Goal: Task Accomplishment & Management: Manage account settings

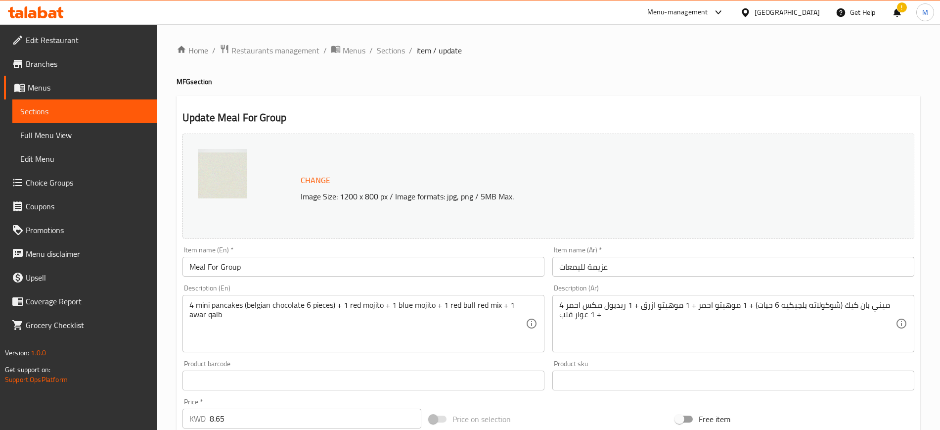
click at [334, 105] on div "Update Meal For Group Change Image Size: 1200 x 800 px / Image formats: jpg, pn…" at bounding box center [547, 391] width 743 height 590
drag, startPoint x: 309, startPoint y: 83, endPoint x: 301, endPoint y: 78, distance: 9.7
click at [308, 83] on h4 "MFG section" at bounding box center [547, 82] width 743 height 10
click at [49, 13] on icon at bounding box center [52, 14] width 8 height 8
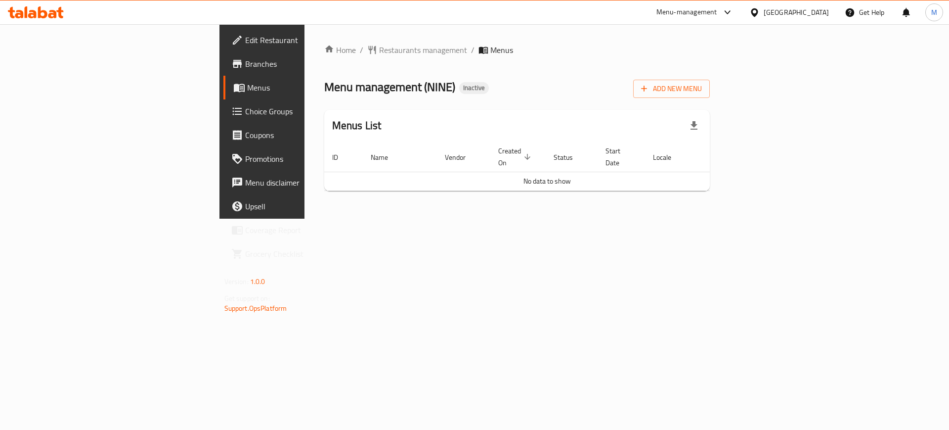
click at [50, 4] on div at bounding box center [36, 12] width 72 height 20
click at [49, 11] on icon at bounding box center [36, 12] width 56 height 12
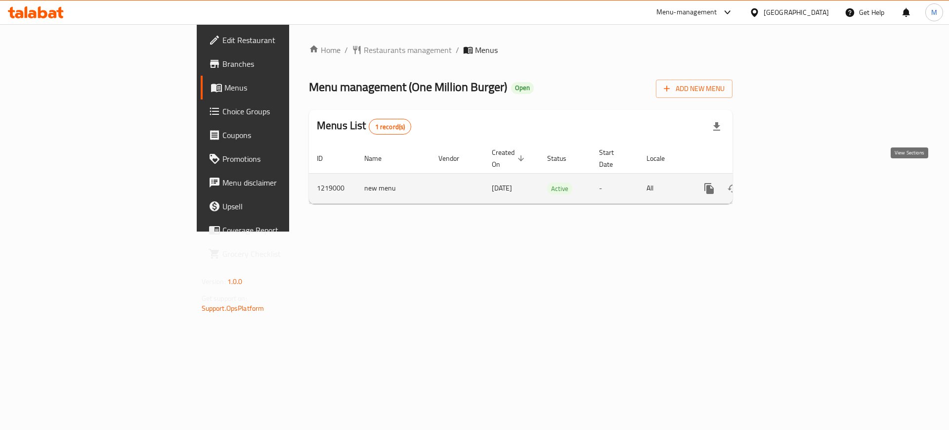
click at [792, 180] on link "enhanced table" at bounding box center [781, 188] width 24 height 24
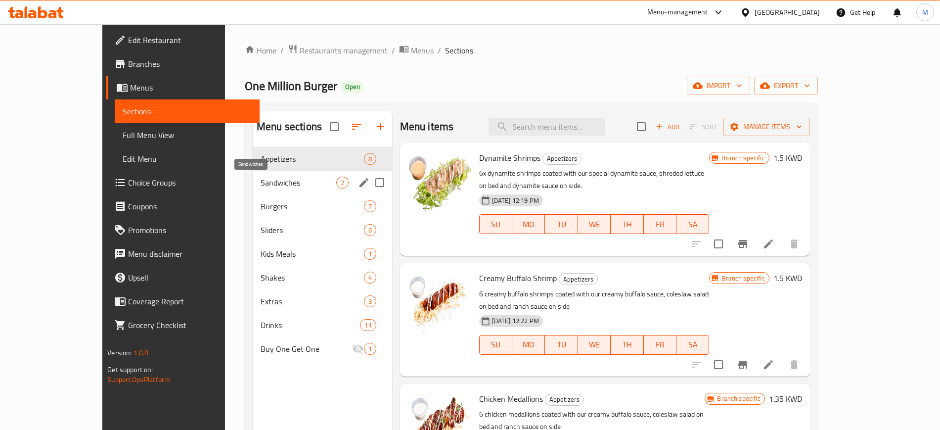
click at [261, 186] on span "Sandwiches" at bounding box center [299, 182] width 76 height 12
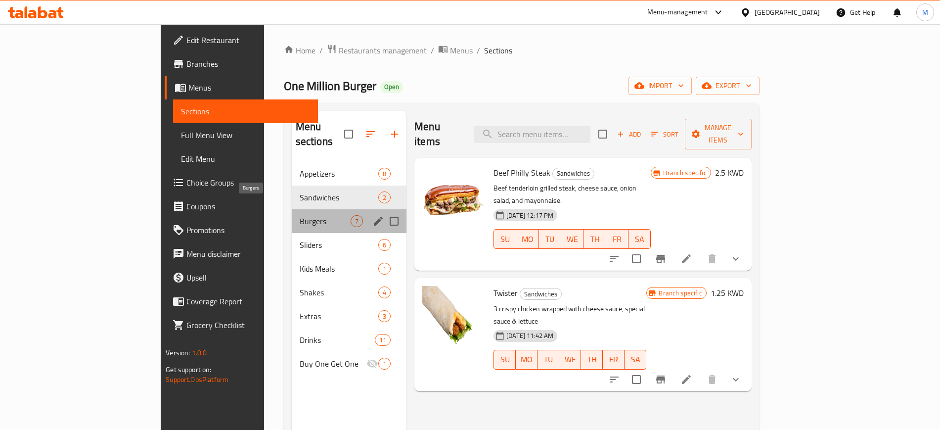
click at [300, 215] on span "Burgers" at bounding box center [325, 221] width 51 height 12
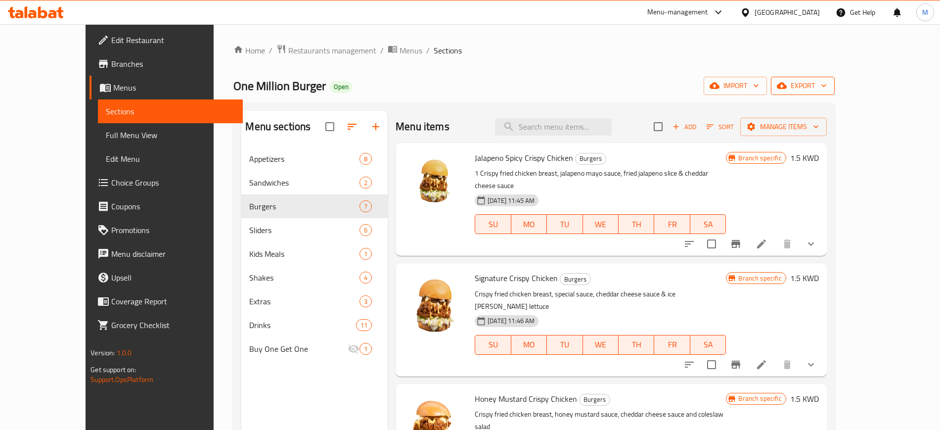
click at [827, 89] on span "export" at bounding box center [803, 86] width 48 height 12
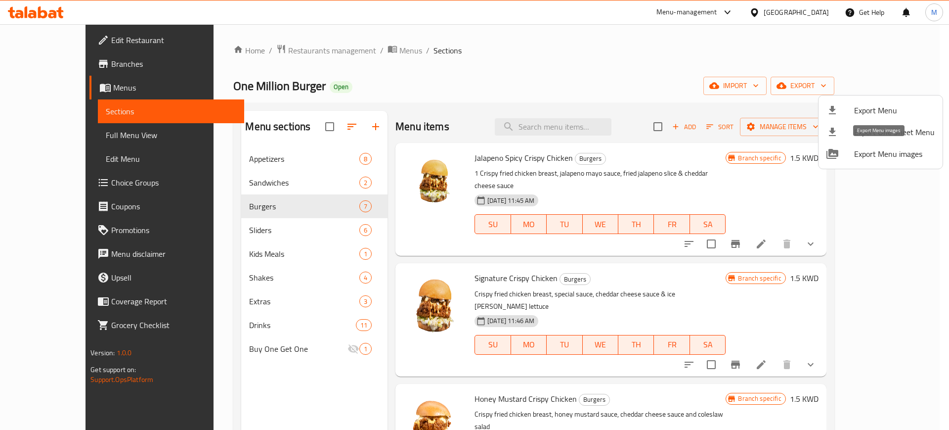
click at [872, 158] on span "Export Menu images" at bounding box center [894, 154] width 81 height 12
click at [612, 166] on div at bounding box center [474, 215] width 949 height 430
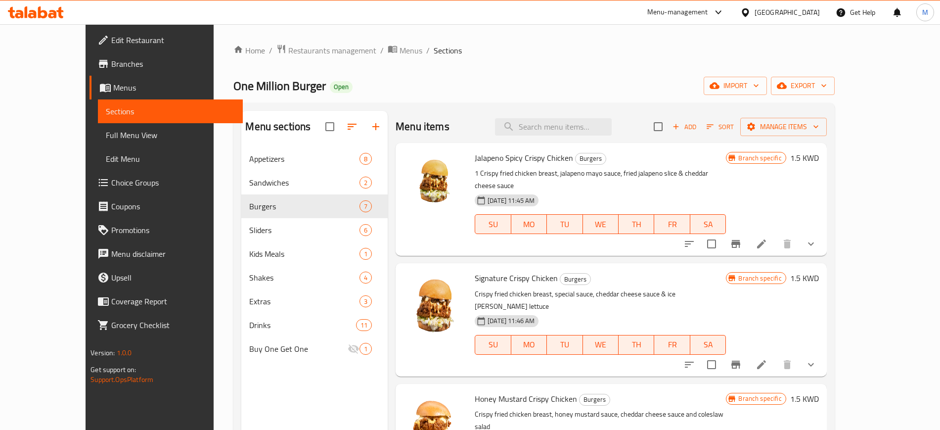
click at [726, 167] on p "1 Crispy fried chicken breast, jalapeno mayo sauce, fried jalapeno slice & ched…" at bounding box center [600, 179] width 251 height 25
drag, startPoint x: 417, startPoint y: 85, endPoint x: 376, endPoint y: 89, distance: 41.8
click at [407, 85] on div "One Million Burger Open import export" at bounding box center [533, 86] width 601 height 18
click at [258, 59] on div "Home / Restaurants management / Menus / Sections One Million Burger Open import…" at bounding box center [533, 296] width 601 height 504
click at [288, 52] on span "Restaurants management" at bounding box center [332, 50] width 88 height 12
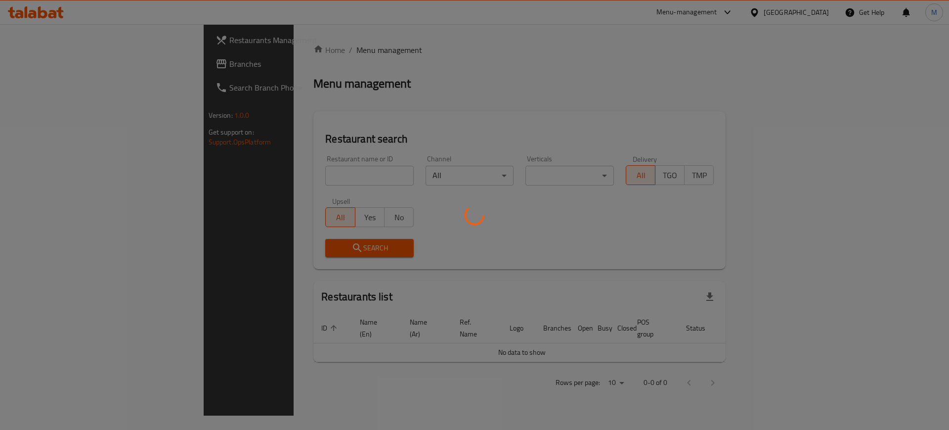
click at [298, 171] on div at bounding box center [474, 215] width 949 height 430
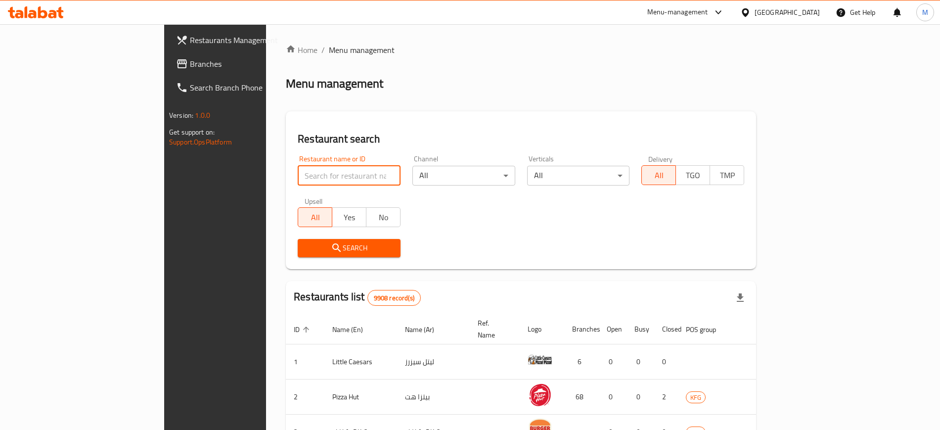
click at [298, 171] on input "search" at bounding box center [349, 176] width 103 height 20
click at [298, 145] on h2 "Restaurant search" at bounding box center [521, 138] width 446 height 15
click at [298, 174] on input "search" at bounding box center [349, 176] width 103 height 20
type input "mahashi station"
click button "Search" at bounding box center [349, 248] width 103 height 18
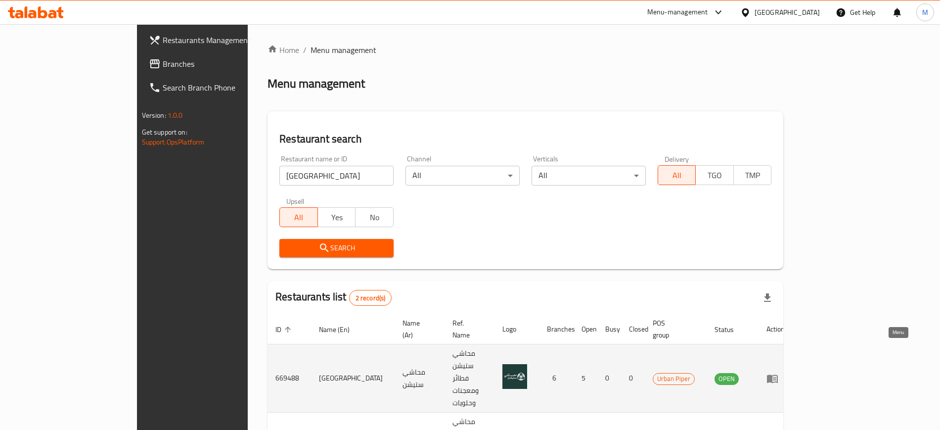
click at [778, 372] on icon "enhanced table" at bounding box center [772, 378] width 12 height 12
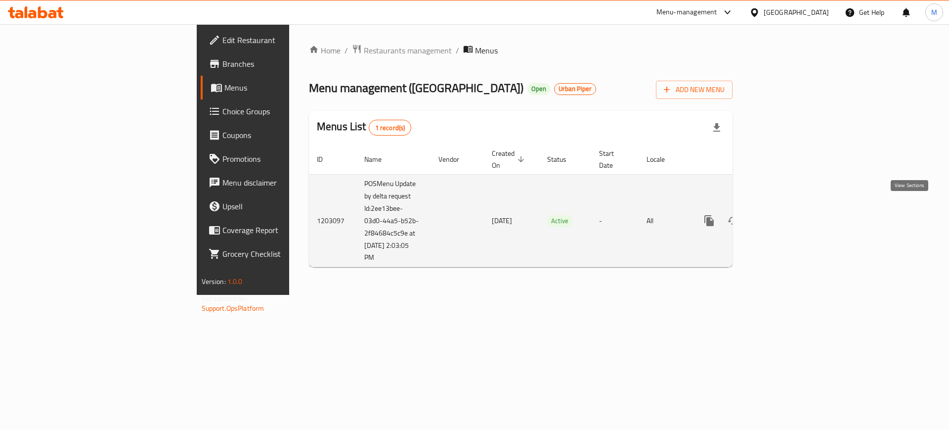
click at [786, 215] on icon "enhanced table" at bounding box center [781, 221] width 12 height 12
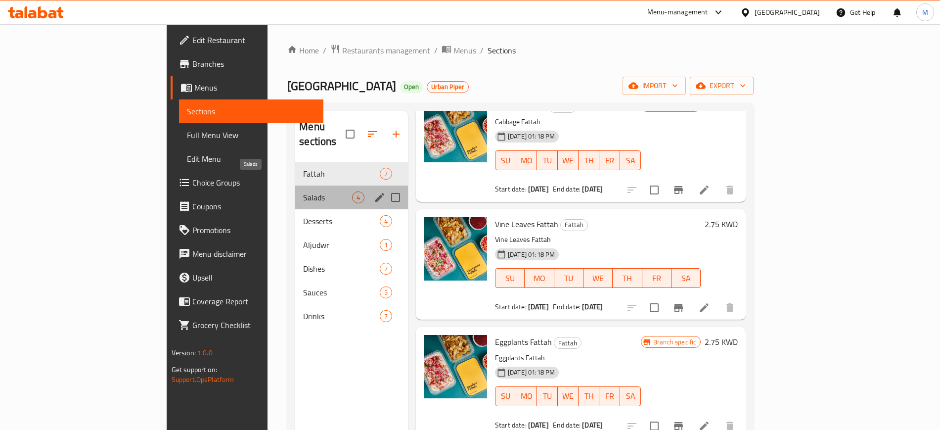
click at [303, 191] on span "Salads" at bounding box center [327, 197] width 49 height 12
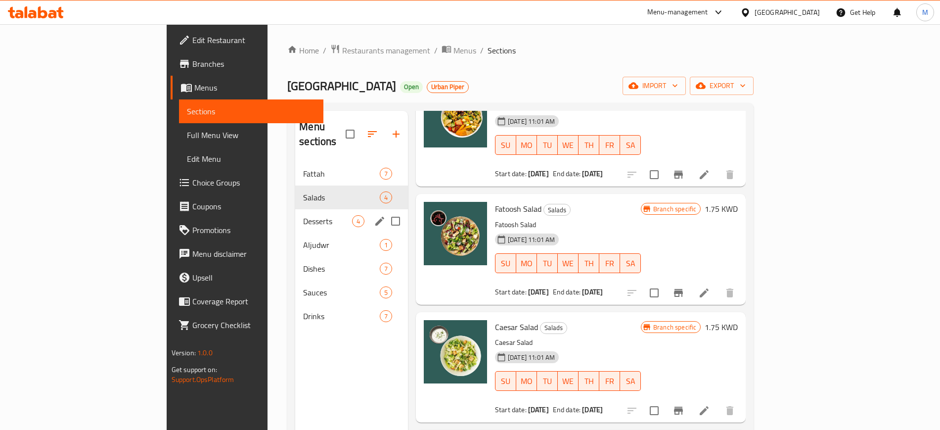
scroll to position [67, 0]
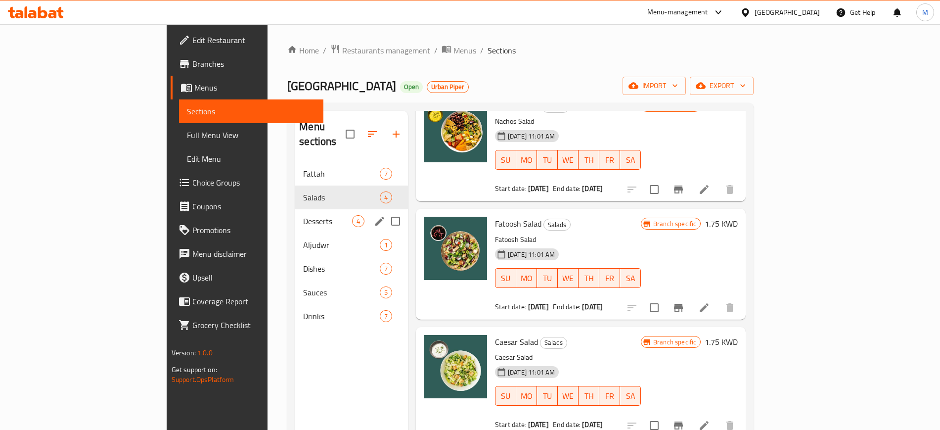
click at [295, 209] on div "Desserts 4" at bounding box center [351, 221] width 113 height 24
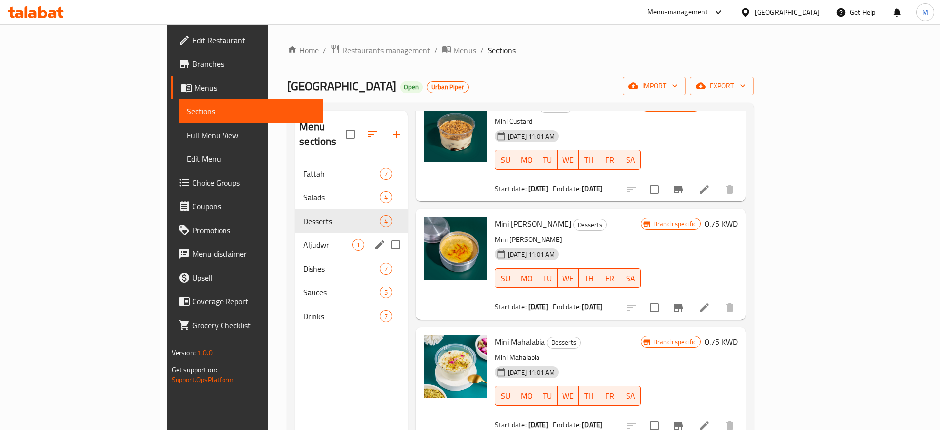
click at [295, 233] on div "Aljudwr 1" at bounding box center [351, 245] width 113 height 24
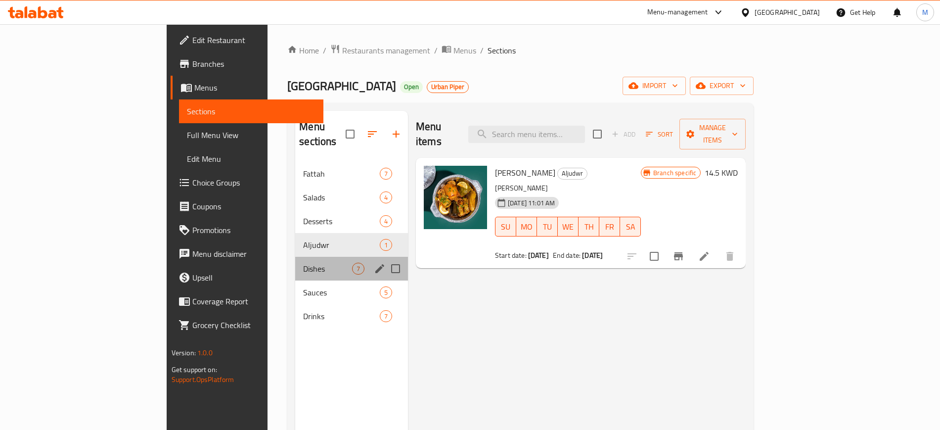
click at [295, 257] on div "Dishes 7" at bounding box center [351, 269] width 113 height 24
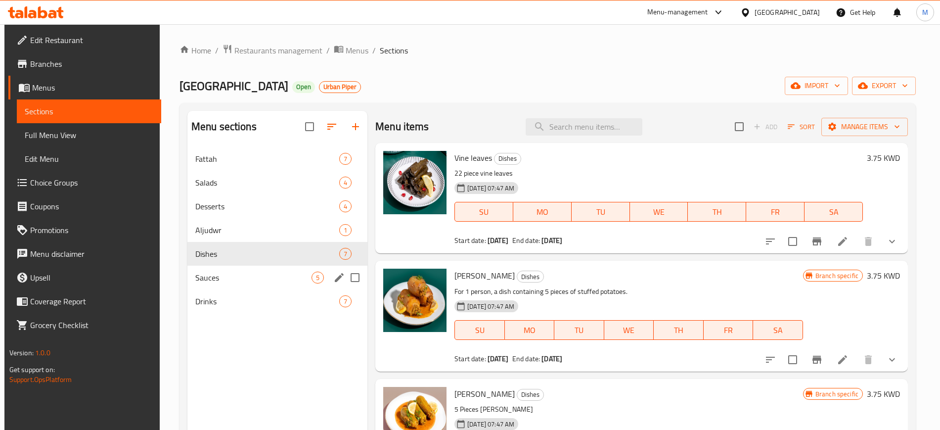
click at [272, 266] on div "Sauces 5" at bounding box center [277, 277] width 180 height 24
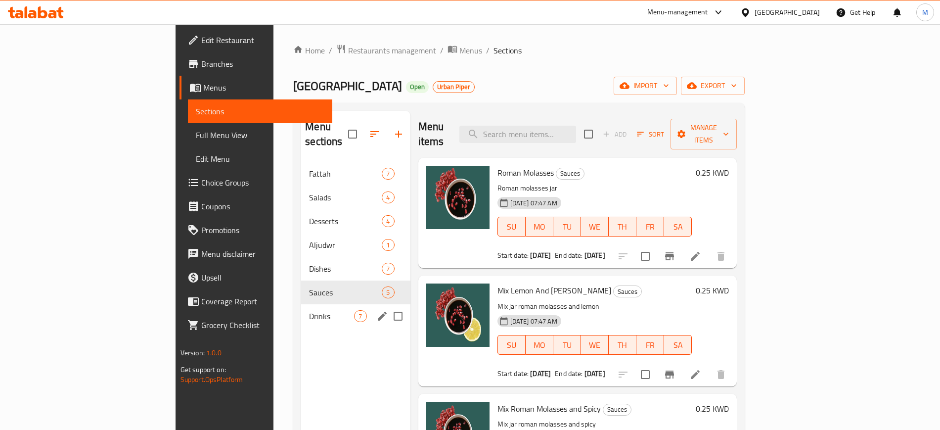
click at [301, 304] on div "Drinks 7" at bounding box center [355, 316] width 109 height 24
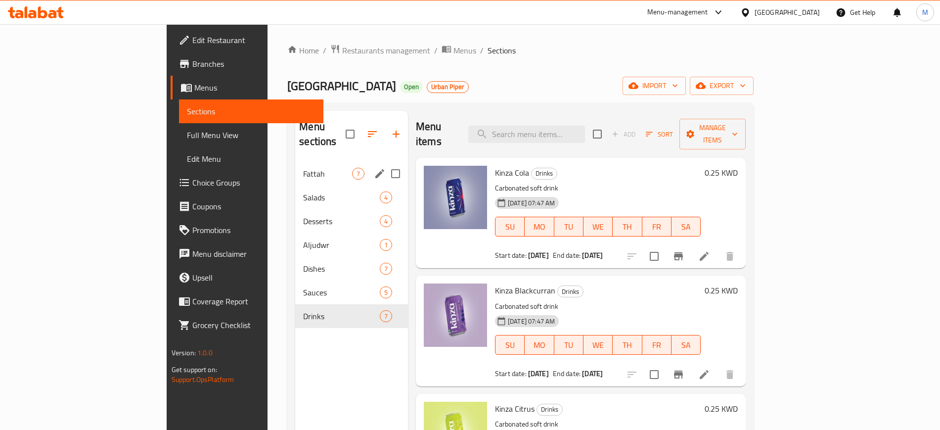
click at [303, 168] on span "Fattah" at bounding box center [327, 174] width 49 height 12
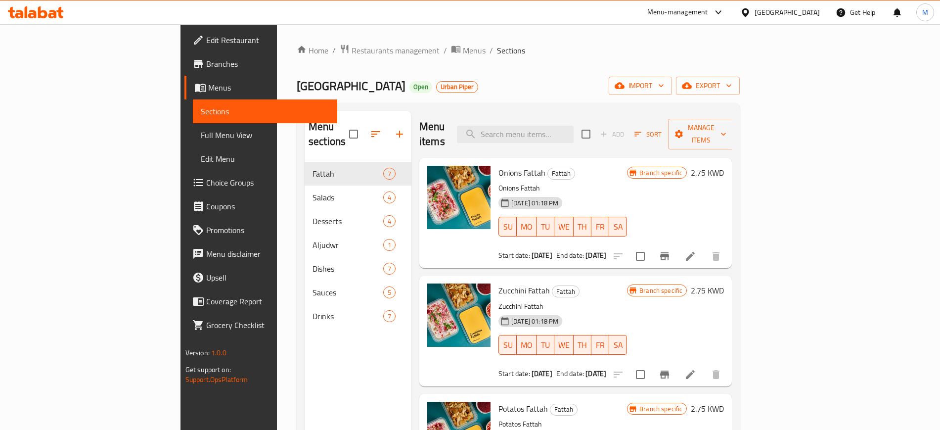
click at [406, 78] on div "Mahashi Station Open Urban Piper import export" at bounding box center [518, 86] width 443 height 18
click at [463, 52] on span "Menus" at bounding box center [474, 50] width 23 height 12
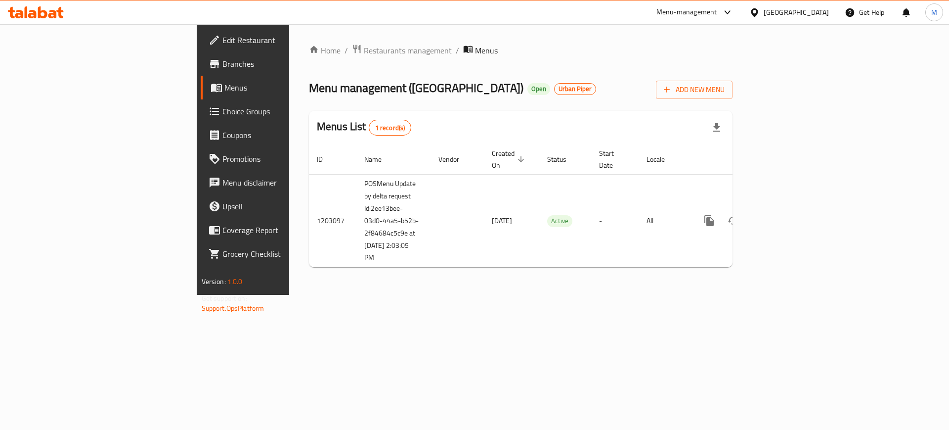
click at [572, 98] on div "Menu management ( Mahashi Station ) Open Urban Piper Add New Menu" at bounding box center [521, 88] width 424 height 22
click at [222, 66] on span "Branches" at bounding box center [284, 64] width 125 height 12
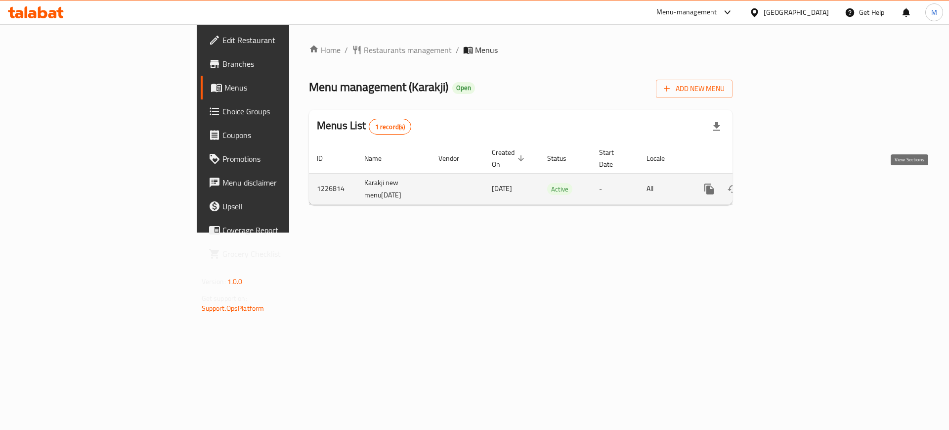
click at [792, 183] on link "enhanced table" at bounding box center [781, 189] width 24 height 24
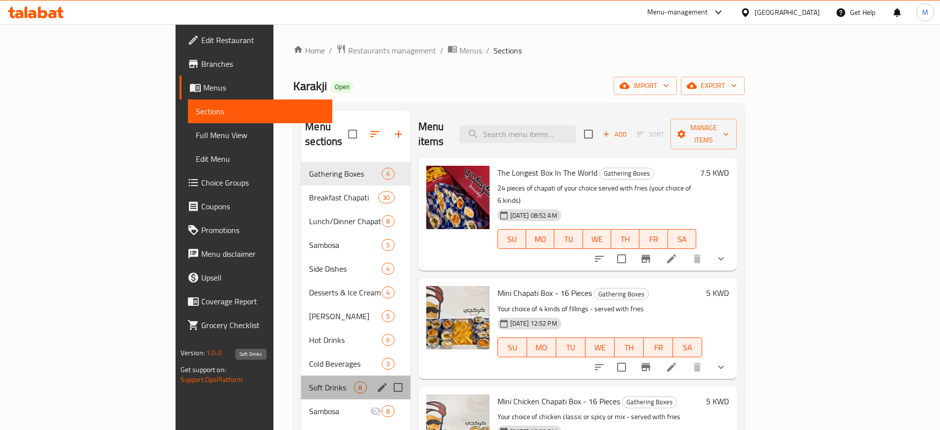
click at [309, 381] on span "Soft Drinks" at bounding box center [331, 387] width 45 height 12
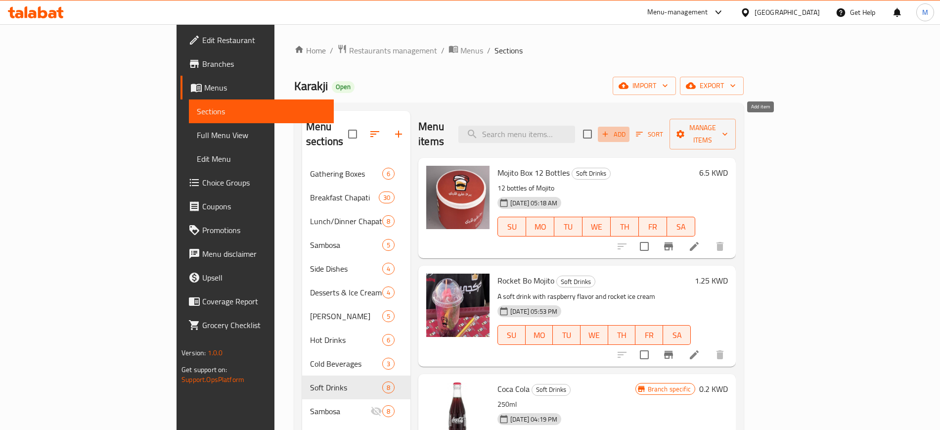
click at [627, 129] on span "Add" at bounding box center [613, 134] width 27 height 11
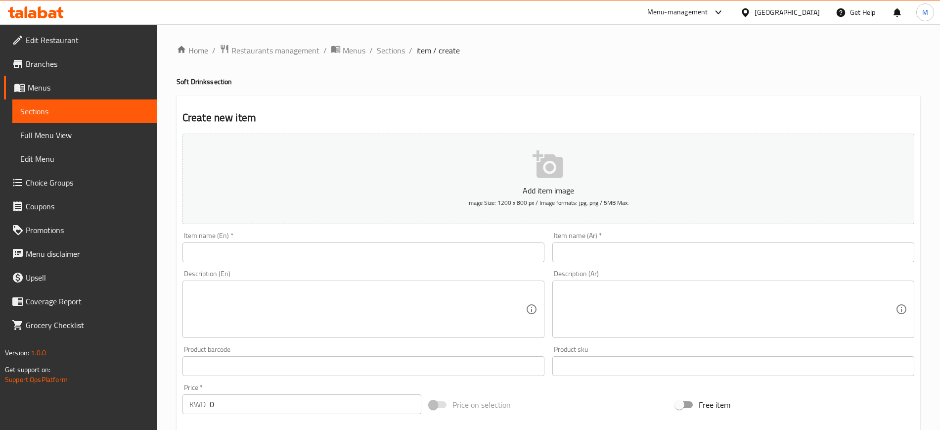
click at [268, 249] on input "text" at bounding box center [363, 252] width 362 height 20
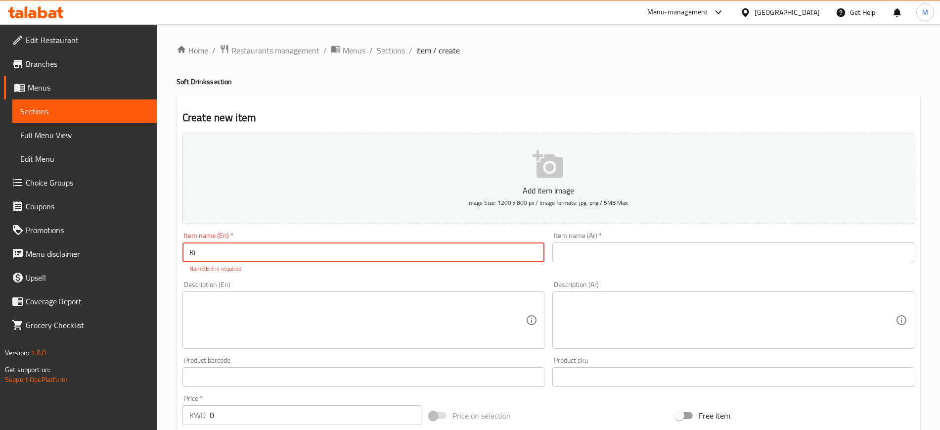
type input "K"
type input "Kinza Cola"
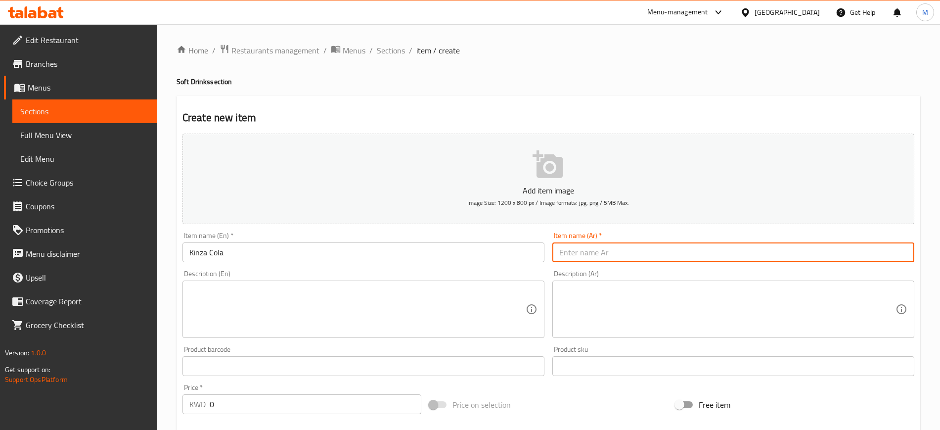
click at [659, 248] on input "text" at bounding box center [733, 252] width 362 height 20
type input "كينزا كولا"
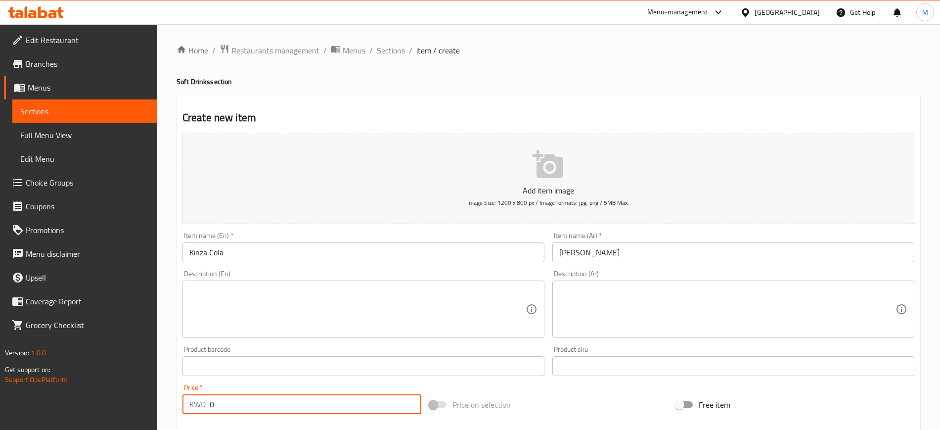
drag, startPoint x: 231, startPoint y: 401, endPoint x: 188, endPoint y: 405, distance: 43.7
click at [188, 405] on div "KWD 0 Price *" at bounding box center [301, 404] width 239 height 20
type input "0.2"
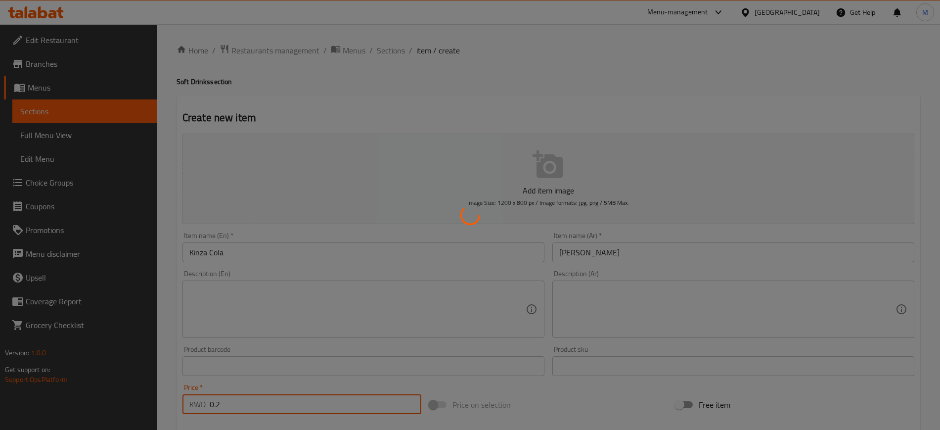
type input "0"
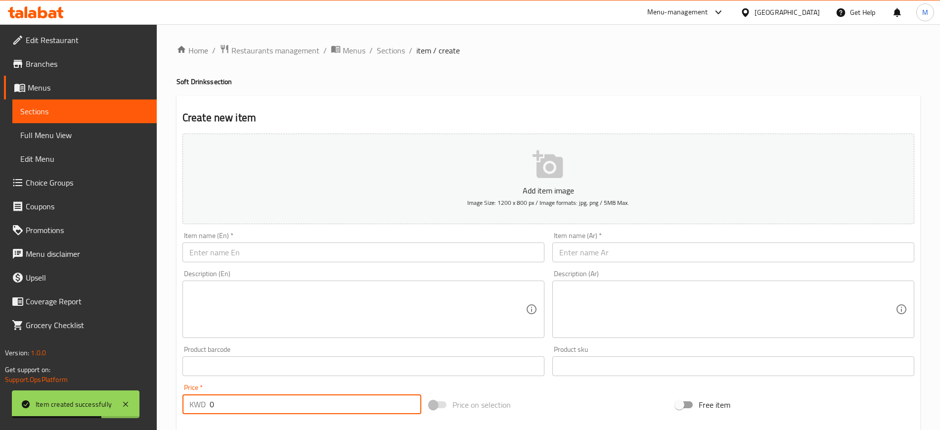
click at [231, 245] on input "text" at bounding box center [363, 252] width 362 height 20
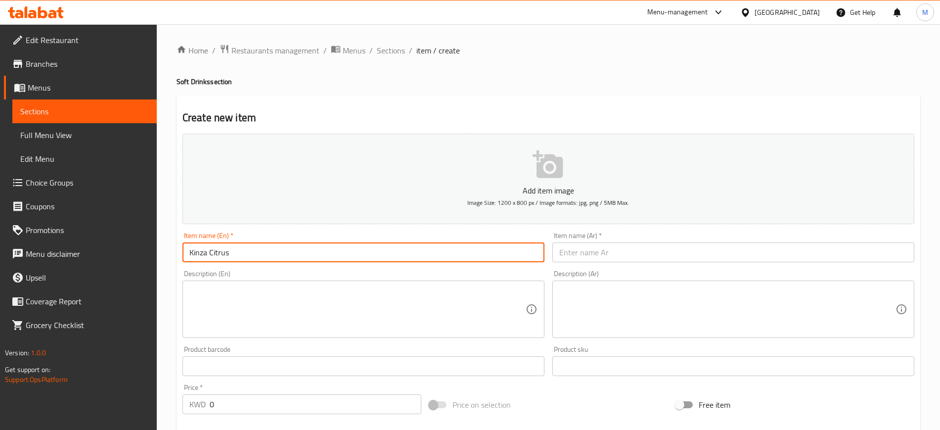
type input "Kinza Citrus"
click at [267, 272] on div "Description (En) Description (En)" at bounding box center [363, 304] width 362 height 68
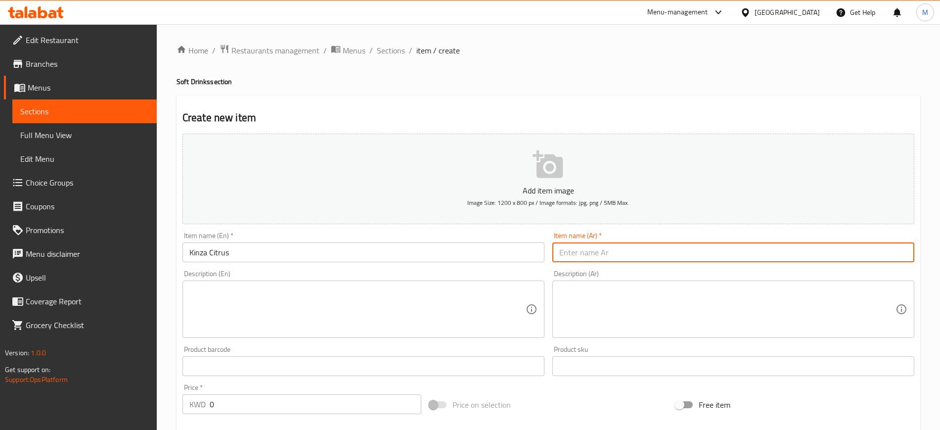
click at [651, 244] on input "text" at bounding box center [733, 252] width 362 height 20
type input "كينزا حمضيات"
click at [255, 402] on input "0" at bounding box center [316, 404] width 212 height 20
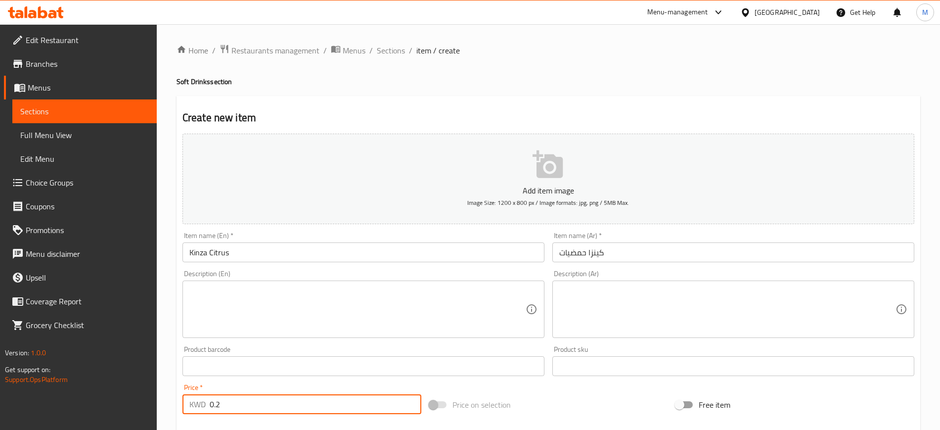
type input "0.2"
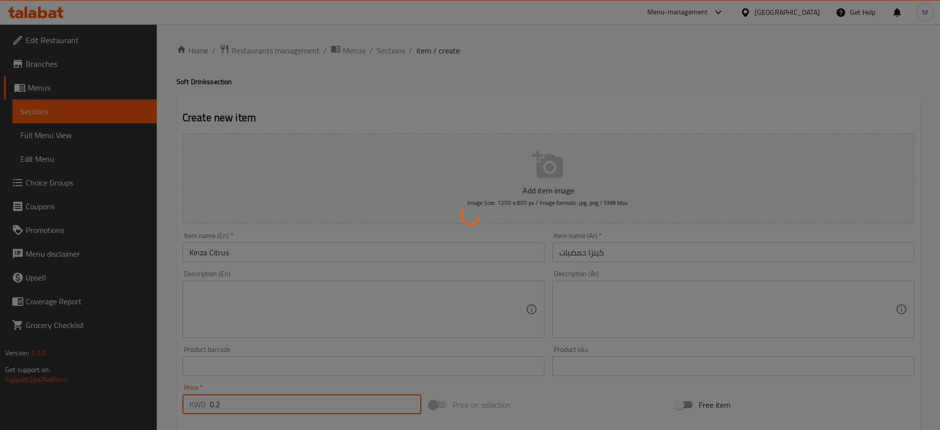
type input "0"
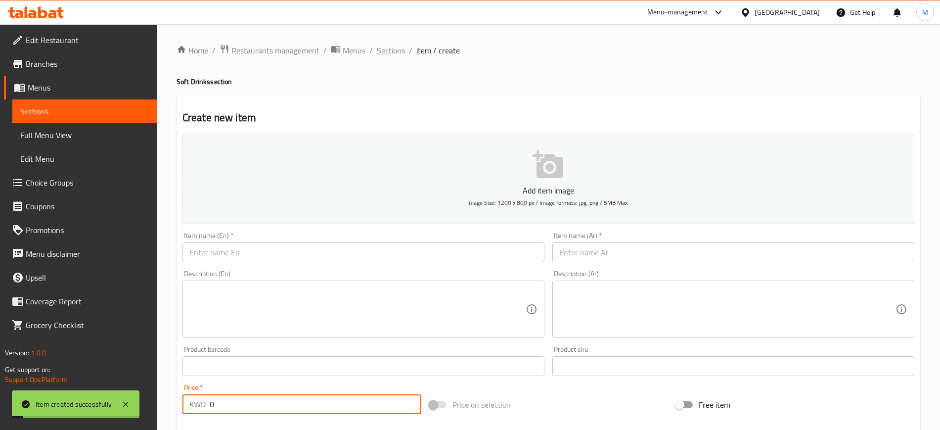
click at [226, 249] on input "text" at bounding box center [363, 252] width 362 height 20
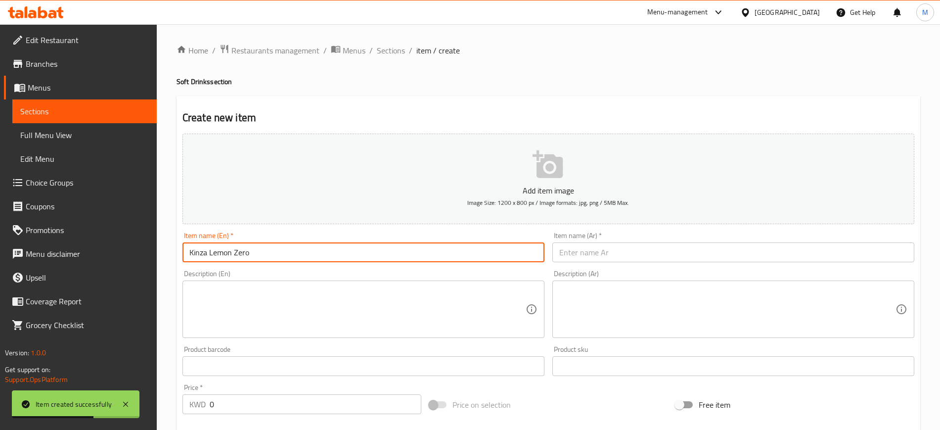
type input "Kinza Lemon Zero"
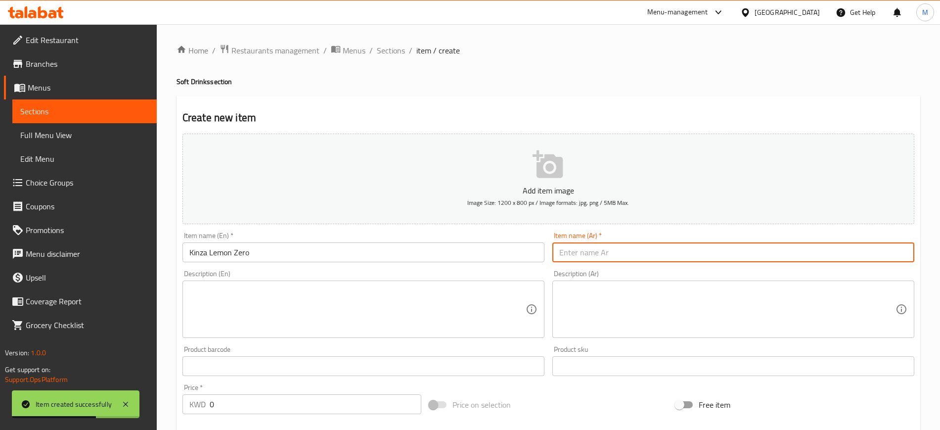
click at [603, 253] on input "text" at bounding box center [733, 252] width 362 height 20
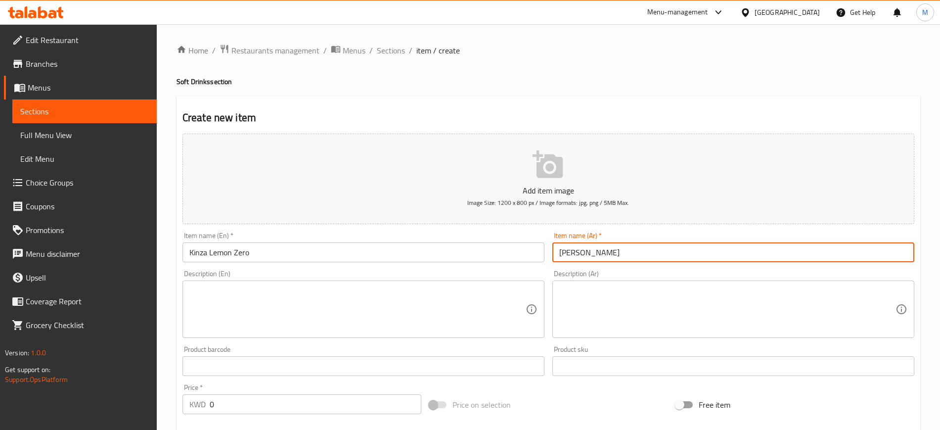
type input "كينزا ليمون زيرو"
click at [264, 394] on input "0" at bounding box center [316, 404] width 212 height 20
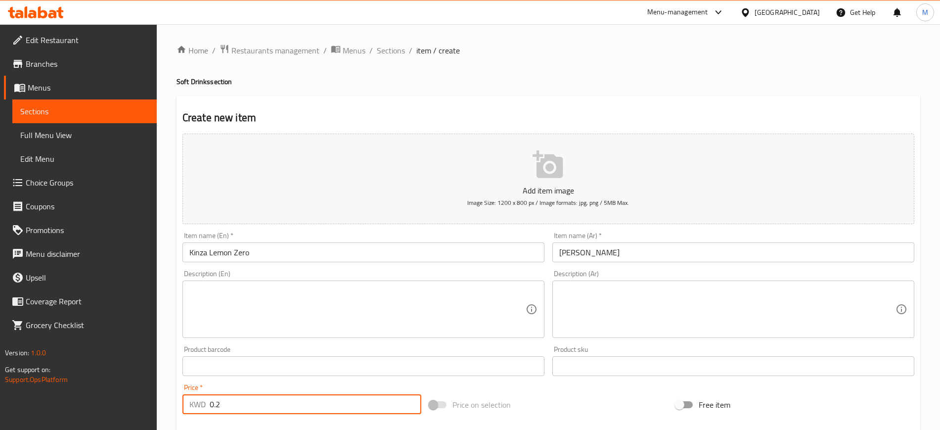
type input "0.2"
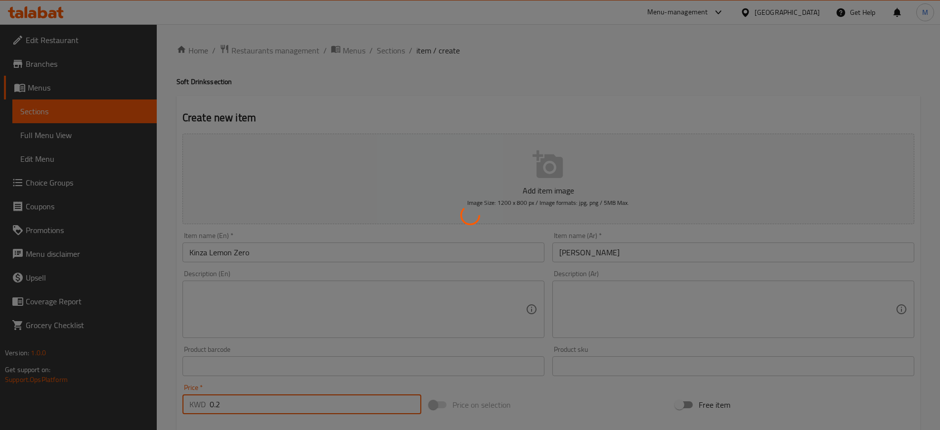
type input "0"
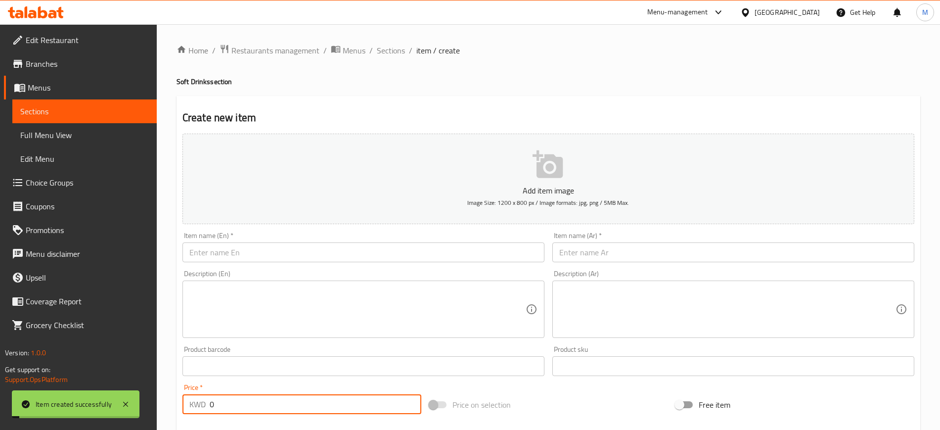
click at [242, 257] on input "text" at bounding box center [363, 252] width 362 height 20
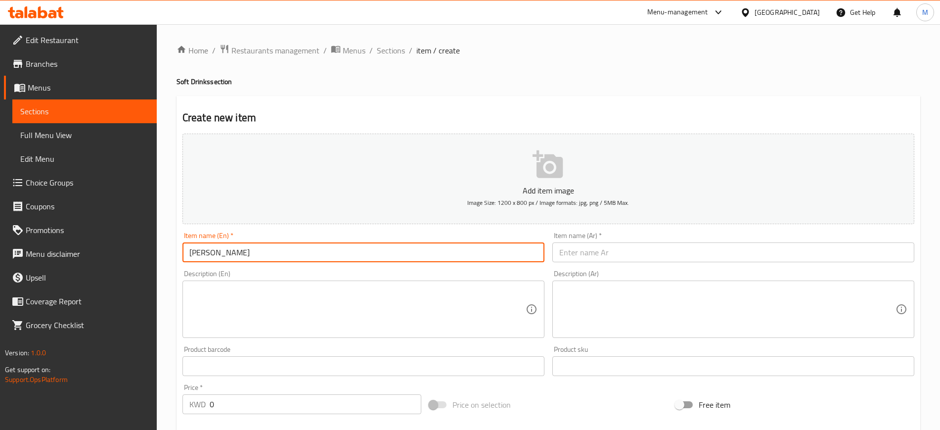
type input "Kinza Berries"
click at [642, 249] on input "text" at bounding box center [733, 252] width 362 height 20
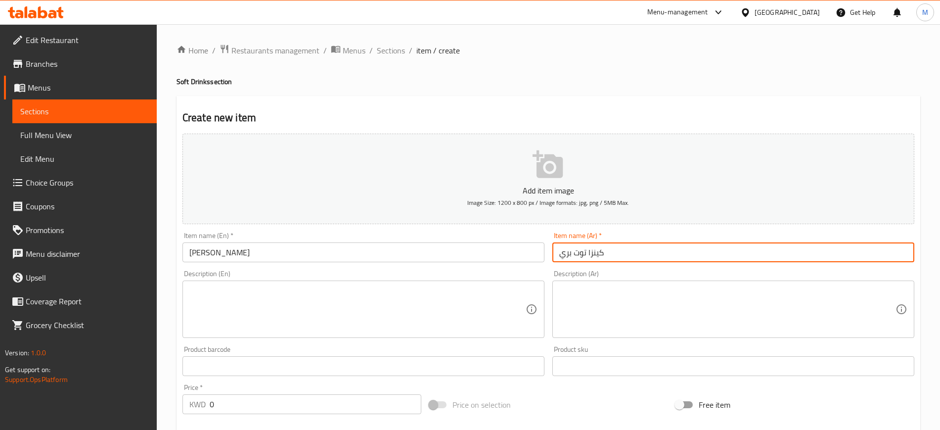
type input "كينزا توت بري"
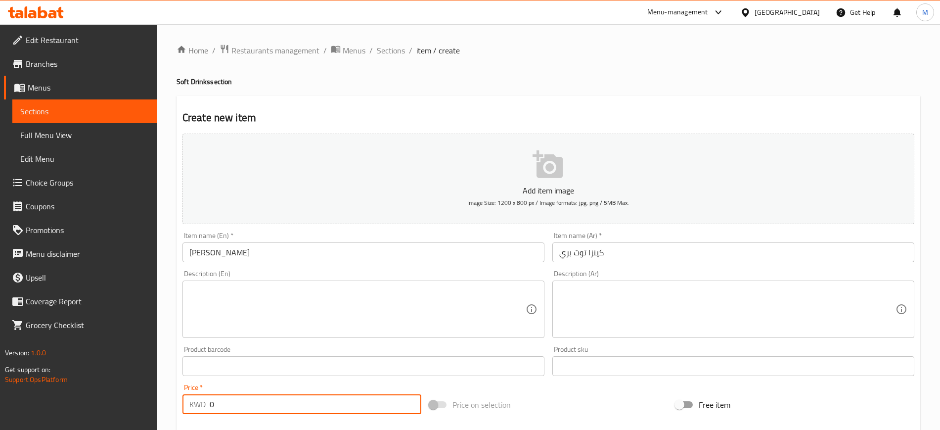
click at [261, 397] on input "0" at bounding box center [316, 404] width 212 height 20
type input "0.2"
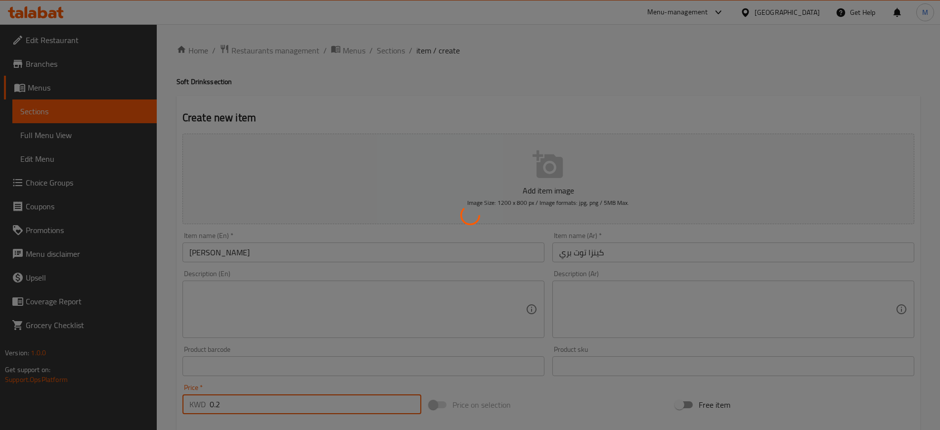
type input "0"
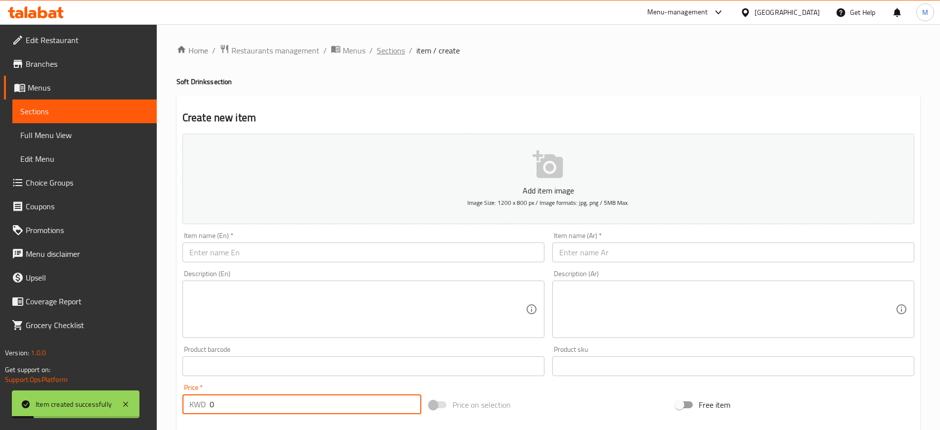
click at [395, 47] on span "Sections" at bounding box center [391, 50] width 28 height 12
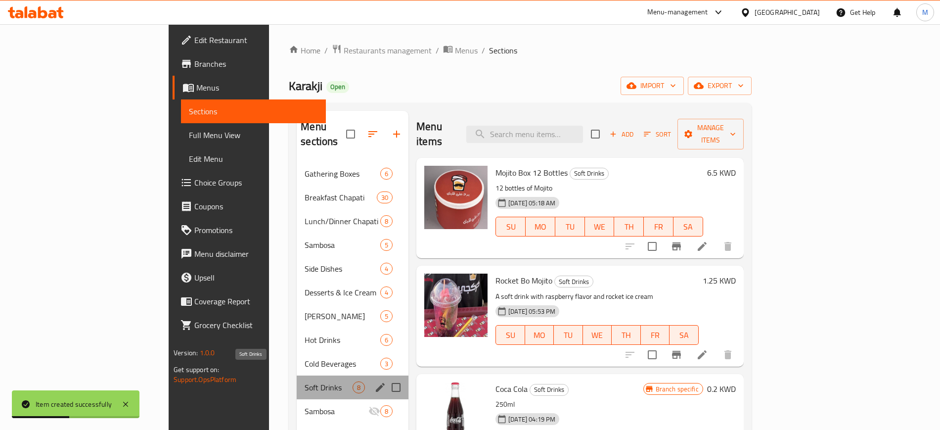
click at [305, 381] on span "Soft Drinks" at bounding box center [329, 387] width 48 height 12
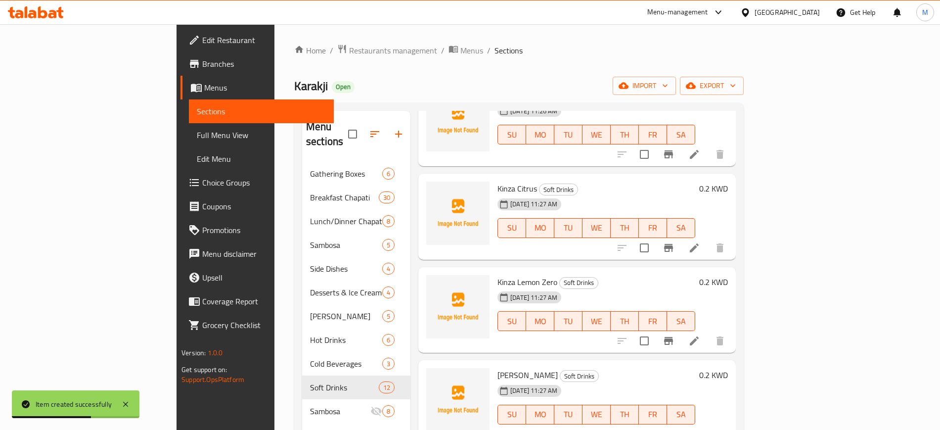
scroll to position [62, 0]
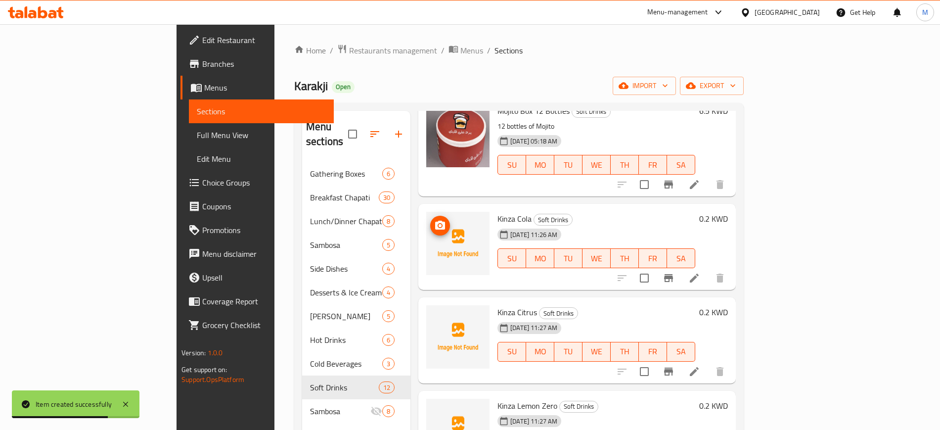
click at [435, 220] on icon "upload picture" at bounding box center [440, 224] width 10 height 9
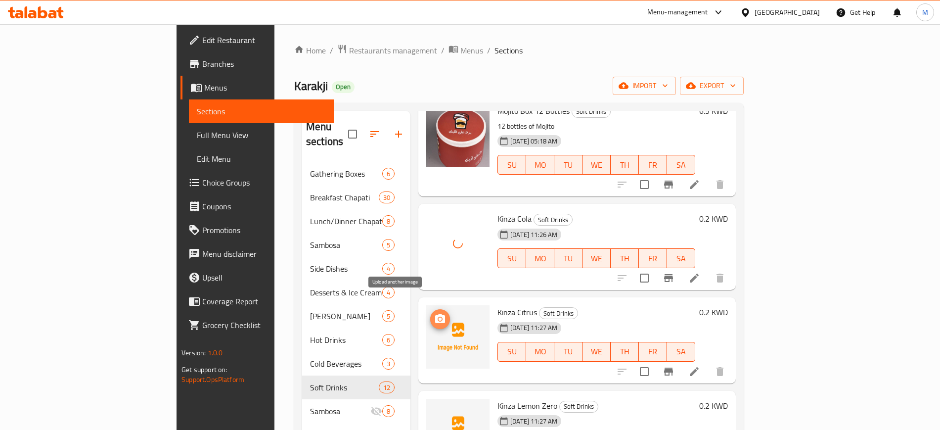
click at [430, 313] on span "upload picture" at bounding box center [440, 319] width 20 height 12
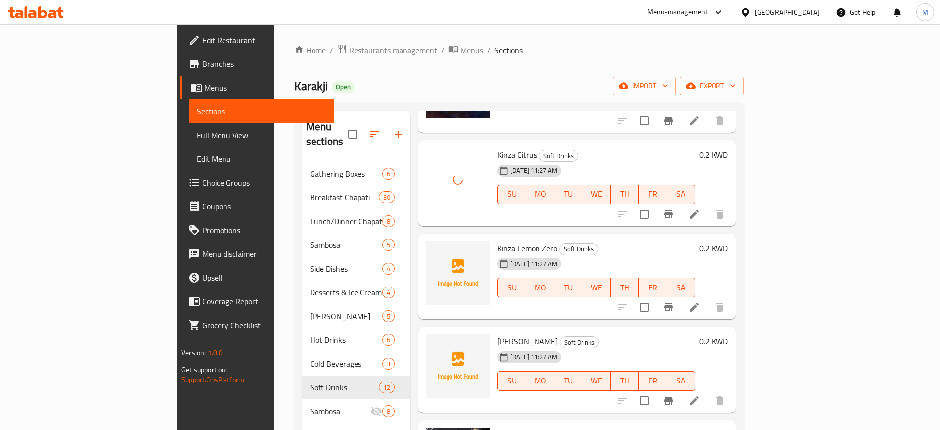
scroll to position [247, 0]
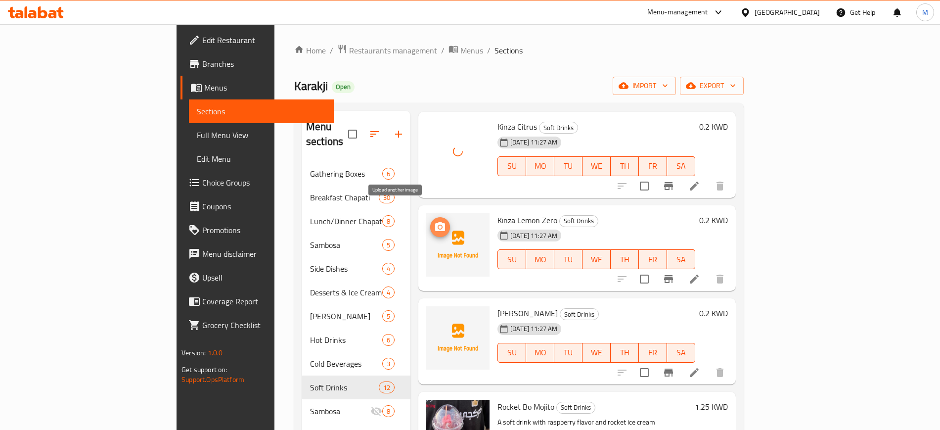
click at [438, 225] on circle "upload picture" at bounding box center [439, 226] width 3 height 3
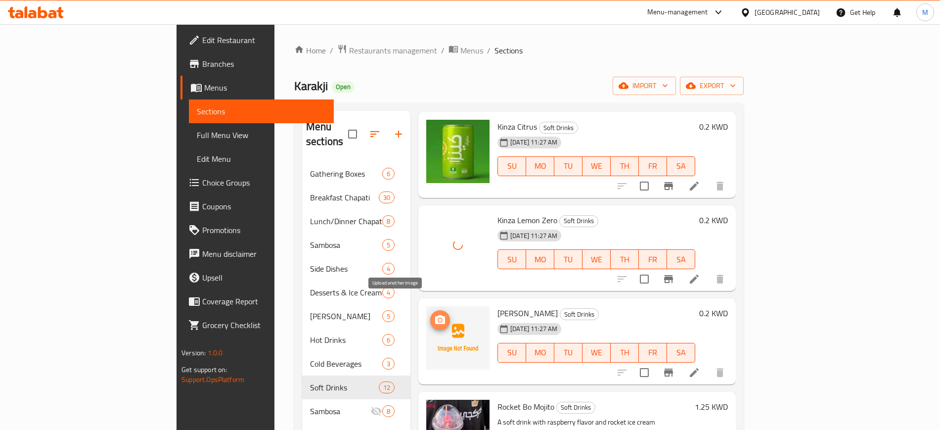
click at [435, 315] on icon "upload picture" at bounding box center [440, 319] width 10 height 9
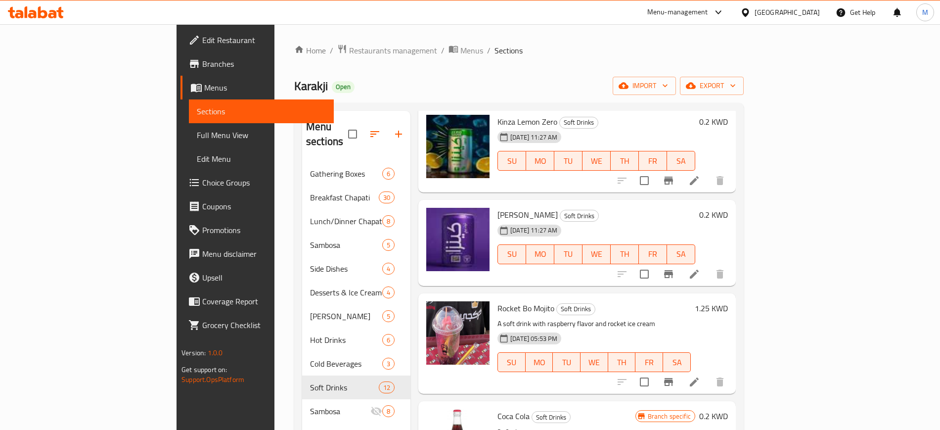
scroll to position [371, 0]
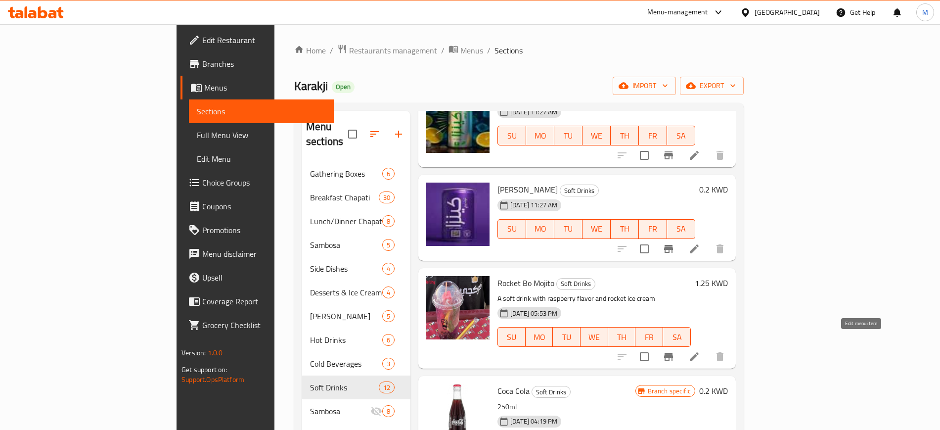
click at [700, 350] on icon at bounding box center [694, 356] width 12 height 12
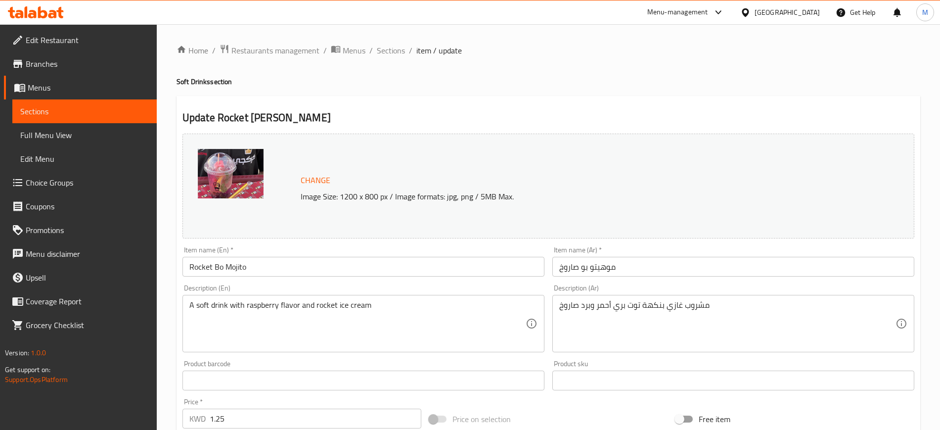
click at [256, 269] on input "Rocket Bo Mojito" at bounding box center [363, 267] width 362 height 20
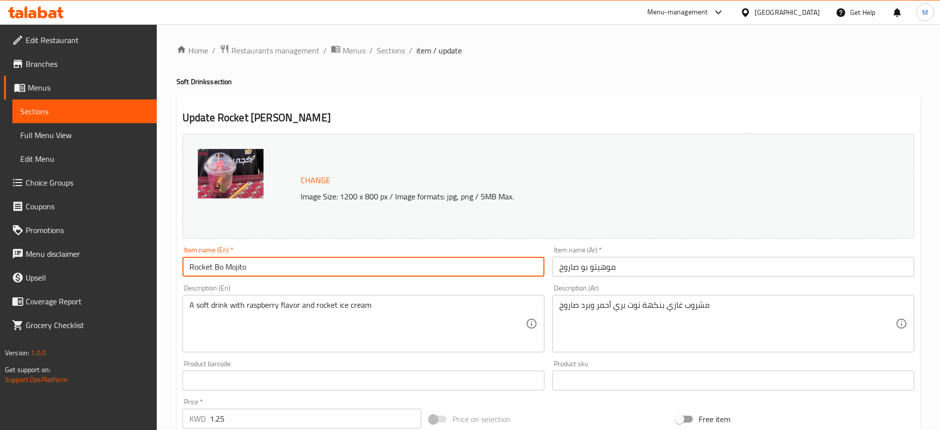
drag, startPoint x: 255, startPoint y: 268, endPoint x: 169, endPoint y: 268, distance: 85.5
click at [169, 268] on div "Home / Restaurants management / Menus / Sections / item / update Soft Drinks se…" at bounding box center [548, 368] width 783 height 689
type input "Mojito Bo Saroukh"
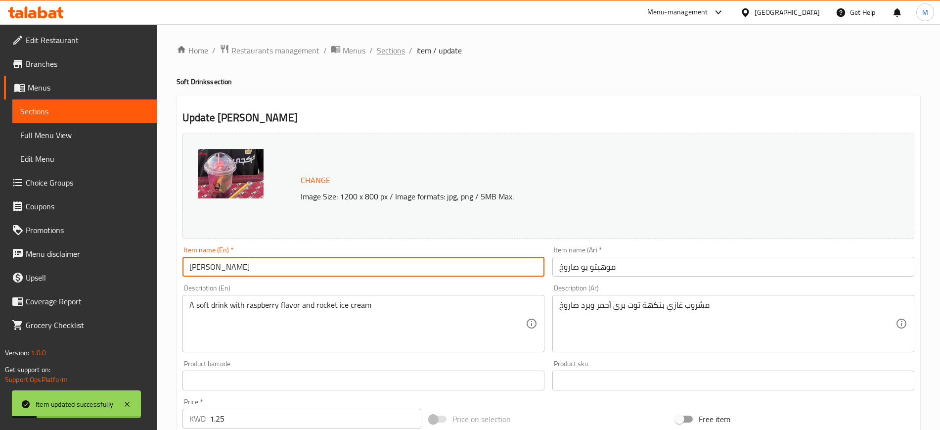
click at [386, 56] on span "Sections" at bounding box center [391, 50] width 28 height 12
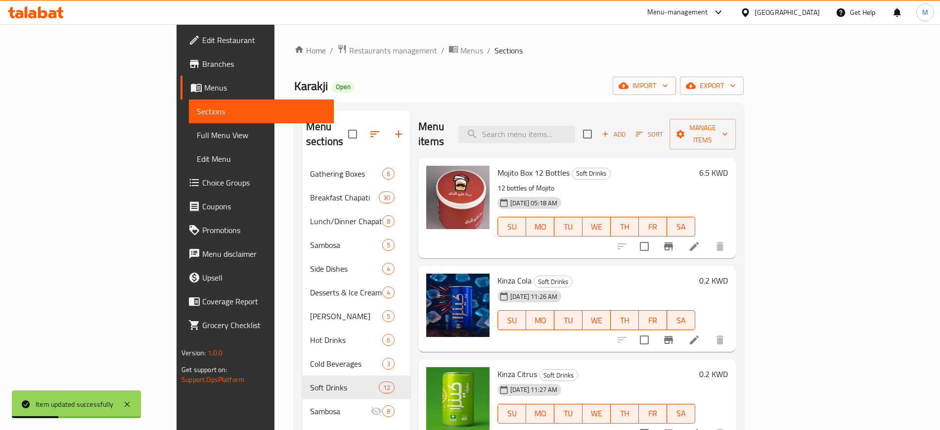
click at [592, 182] on p "12 bottles of Mojito" at bounding box center [596, 188] width 198 height 12
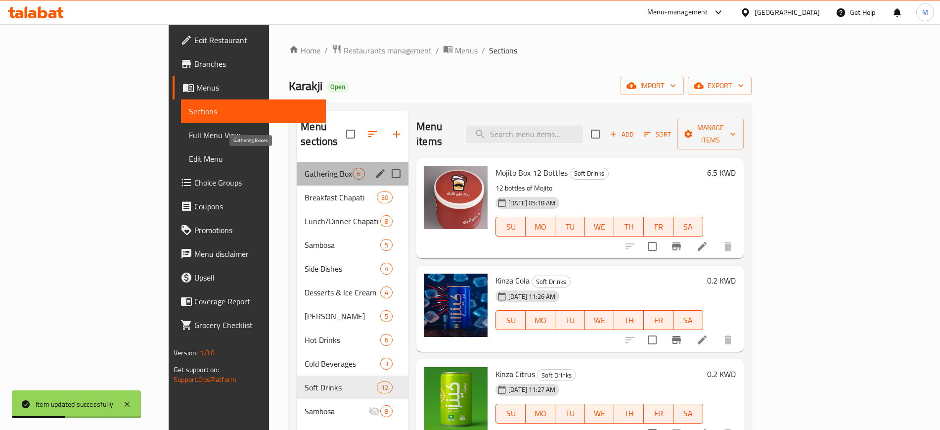
click at [305, 168] on span "Gathering Boxes" at bounding box center [329, 174] width 48 height 12
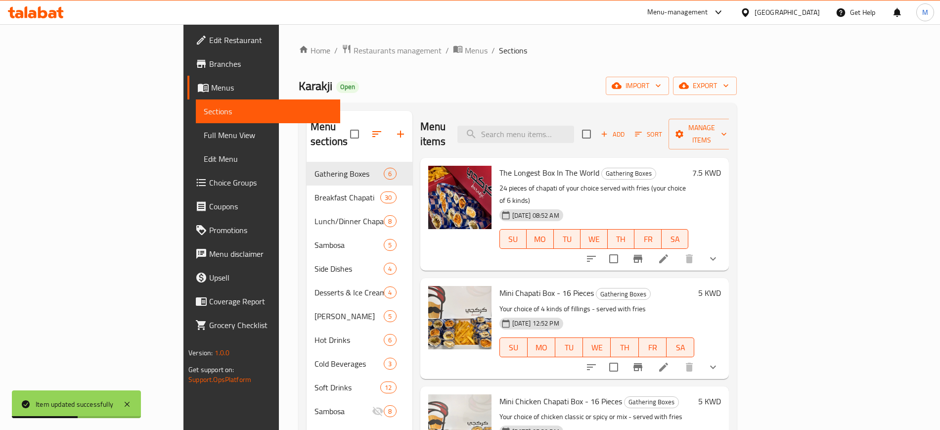
click at [299, 79] on div "Karakji Open import export" at bounding box center [518, 86] width 438 height 18
click at [33, 11] on icon at bounding box center [32, 14] width 8 height 8
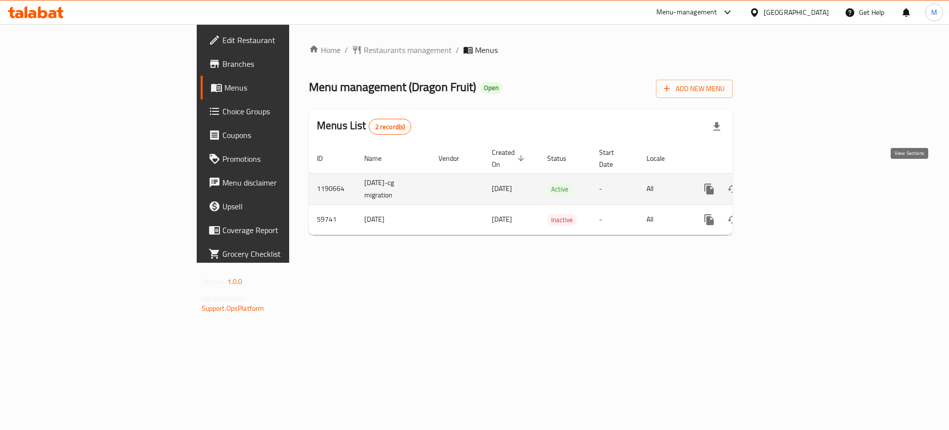
click at [792, 177] on link "enhanced table" at bounding box center [781, 189] width 24 height 24
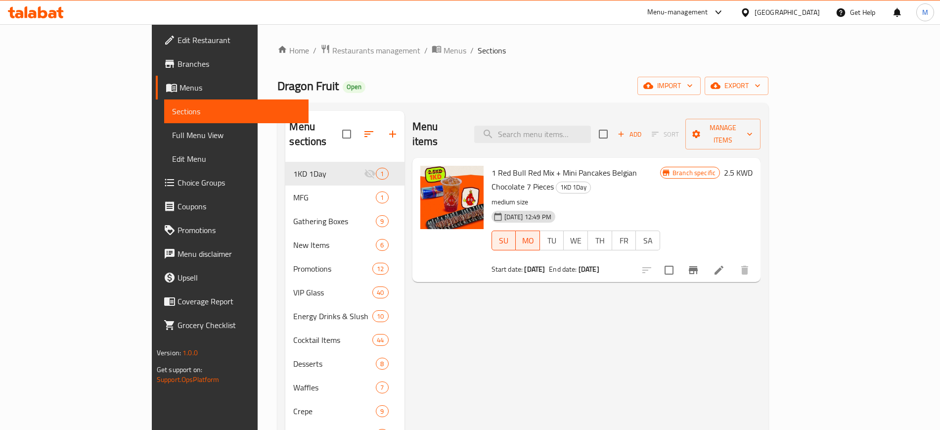
click at [28, 3] on div at bounding box center [36, 12] width 72 height 20
click at [34, 10] on icon at bounding box center [32, 14] width 8 height 8
